Goal: Obtain resource: Obtain resource

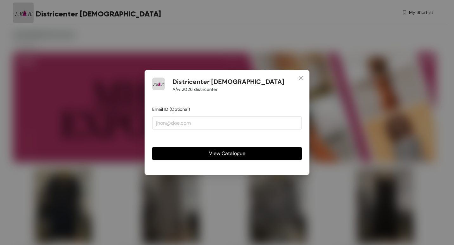
click at [228, 151] on span "View Catalogue" at bounding box center [227, 153] width 36 height 8
click at [234, 154] on span "View Catalogue" at bounding box center [227, 153] width 36 height 8
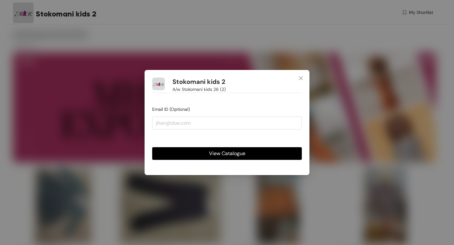
click at [247, 152] on button "View Catalogue" at bounding box center [226, 153] width 149 height 13
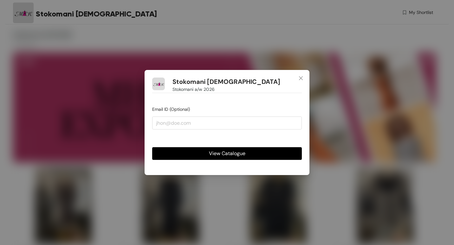
click at [234, 154] on span "View Catalogue" at bounding box center [227, 153] width 36 height 8
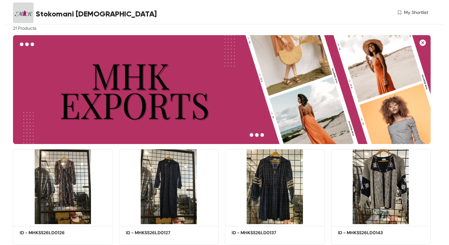
scroll to position [17, 0]
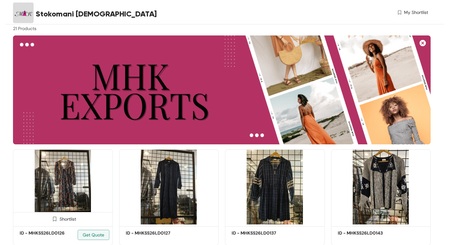
click at [45, 213] on div "Shortlist" at bounding box center [62, 218] width 99 height 13
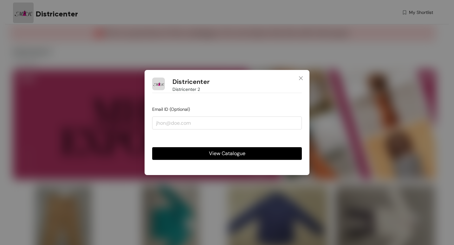
click at [229, 153] on span "View Catalogue" at bounding box center [227, 153] width 36 height 8
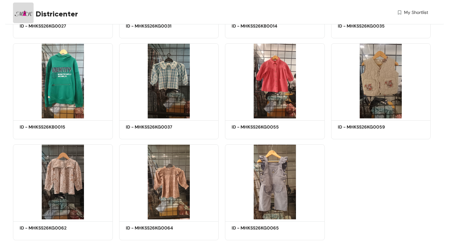
scroll to position [544, 0]
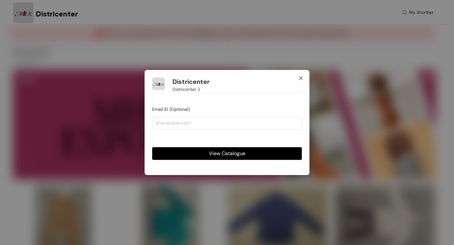
click at [301, 76] on icon "close" at bounding box center [300, 78] width 5 height 5
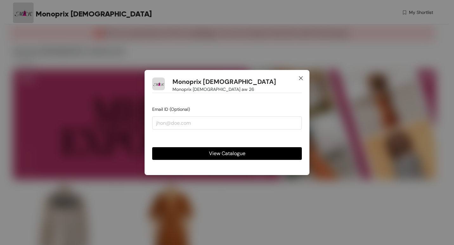
click at [302, 79] on icon "close" at bounding box center [300, 78] width 5 height 5
